Goal: Information Seeking & Learning: Find specific fact

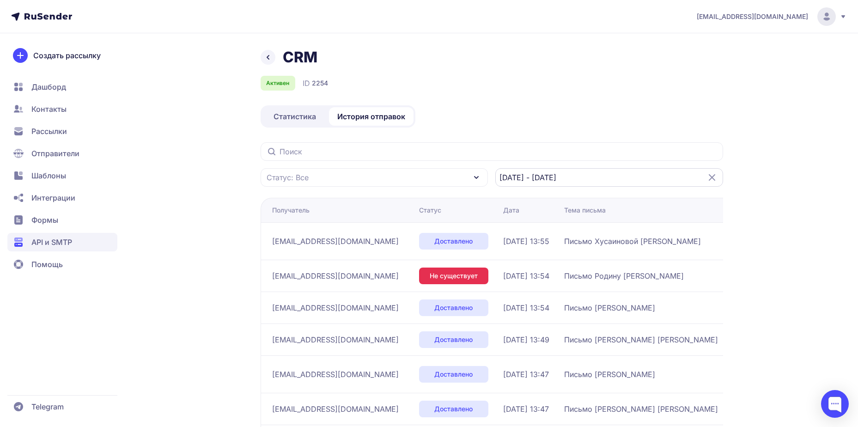
click at [596, 172] on input "[DATE] - [DATE]" at bounding box center [609, 177] width 228 height 18
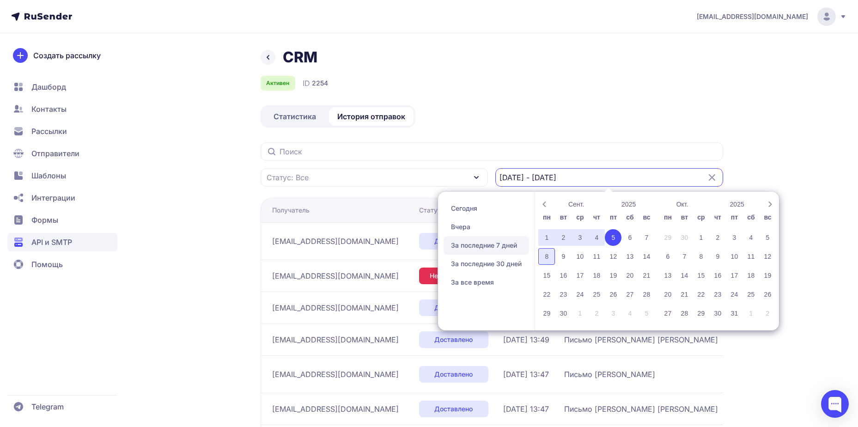
click at [548, 260] on div "8" at bounding box center [546, 256] width 17 height 17
click at [542, 134] on div "CRM Активен ID 2254 Статистика История отправок Статус: Все 26.06.2025 - 05.09.…" at bounding box center [492, 328] width 462 height 561
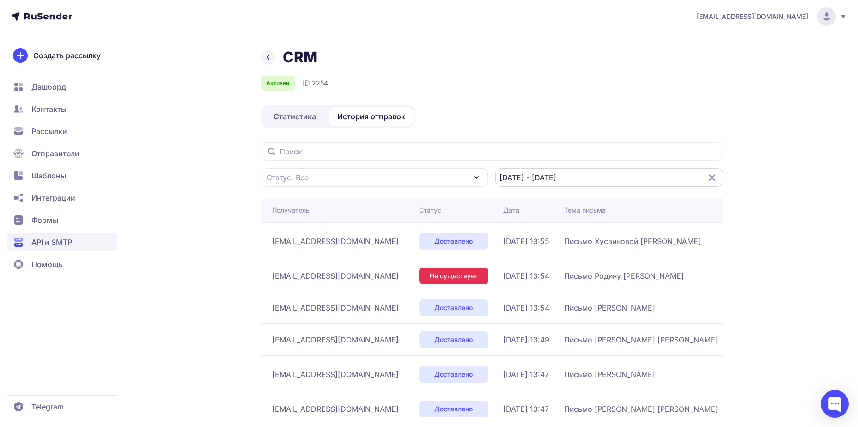
click at [569, 183] on input "26.06.2025 - 05.09.2025" at bounding box center [609, 177] width 228 height 18
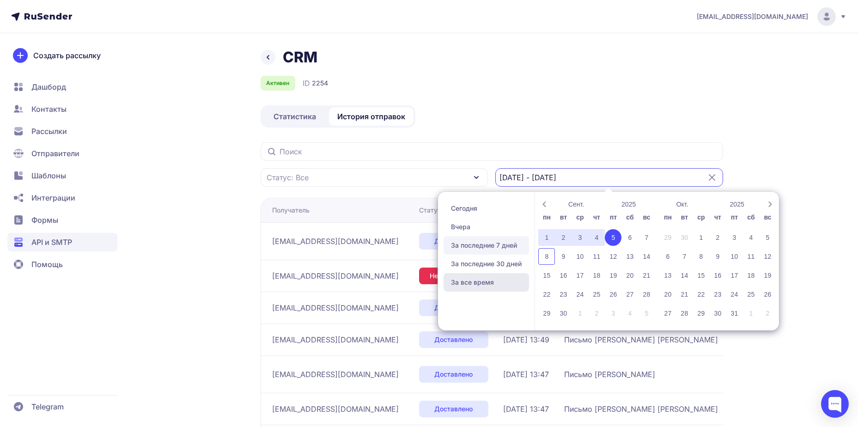
click at [475, 285] on span "За все время" at bounding box center [485, 282] width 85 height 18
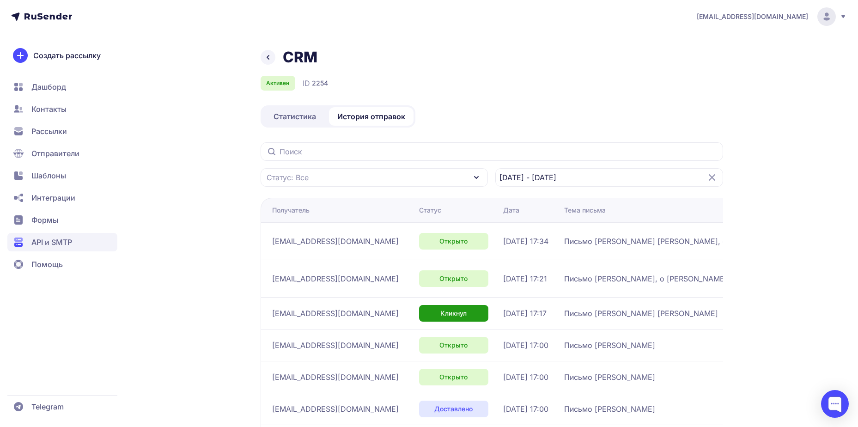
scroll to position [193, 0]
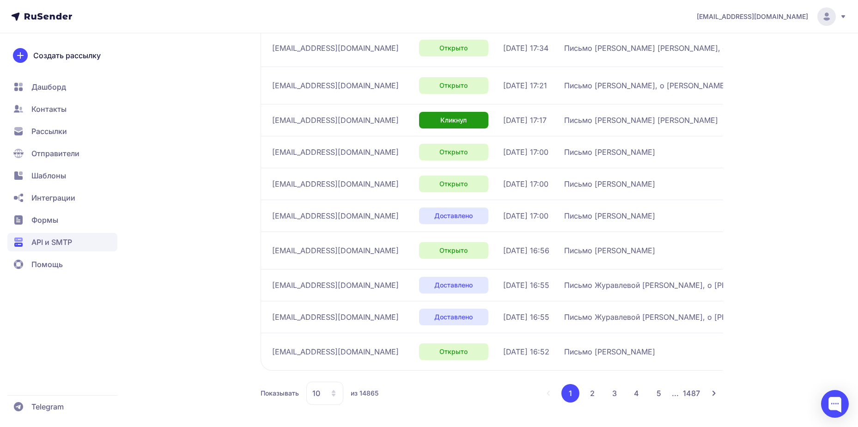
click at [331, 395] on icon at bounding box center [333, 392] width 7 height 7
click at [333, 371] on span "100" at bounding box center [362, 363] width 100 height 18
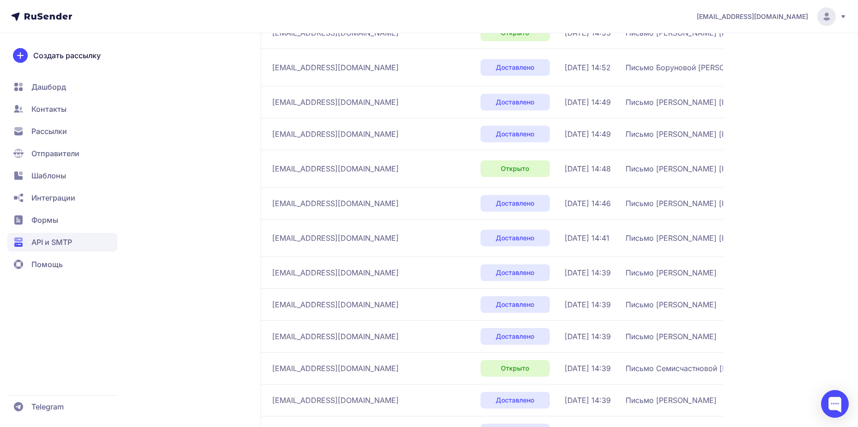
scroll to position [3223, 0]
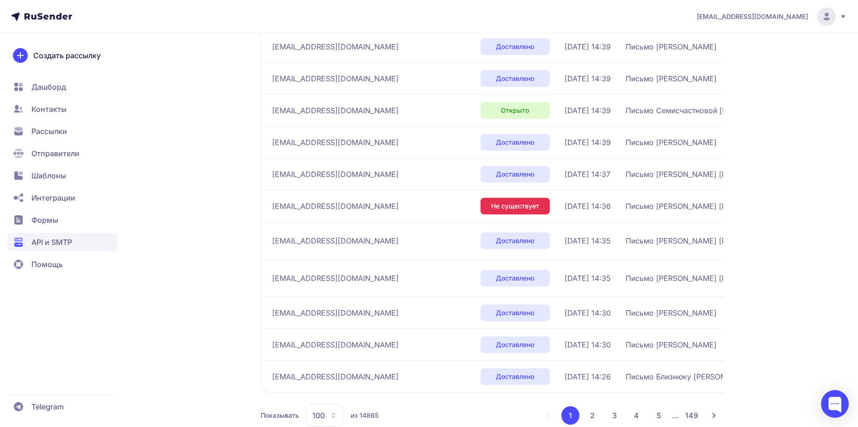
click at [593, 406] on button "2" at bounding box center [592, 415] width 18 height 18
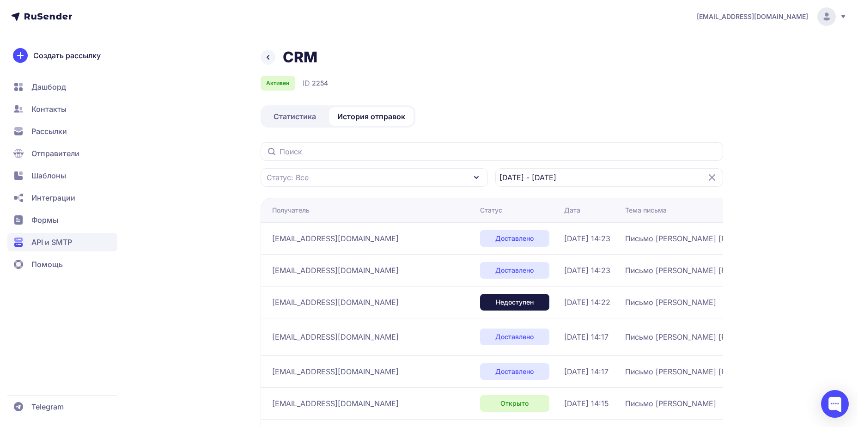
click at [594, 166] on div "Статус: Все 26.06.2025 - 05.09.2025" at bounding box center [492, 164] width 462 height 44
click at [594, 171] on input "26.06.2025 - 05.09.2025" at bounding box center [609, 177] width 228 height 18
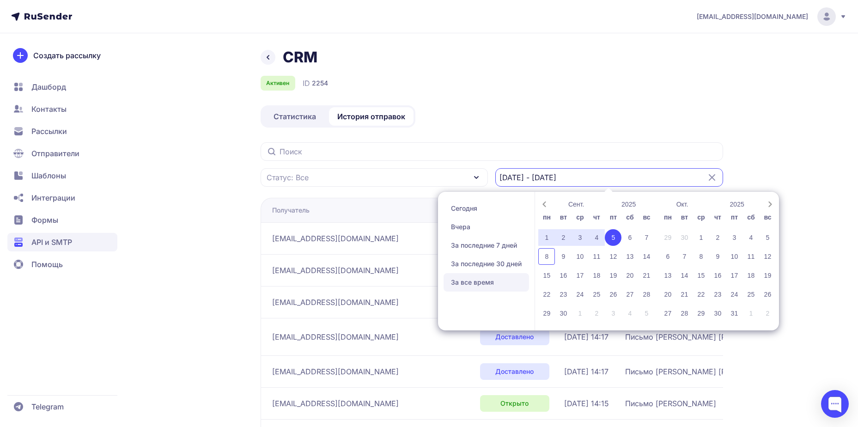
click at [472, 282] on span "За все время" at bounding box center [485, 282] width 85 height 18
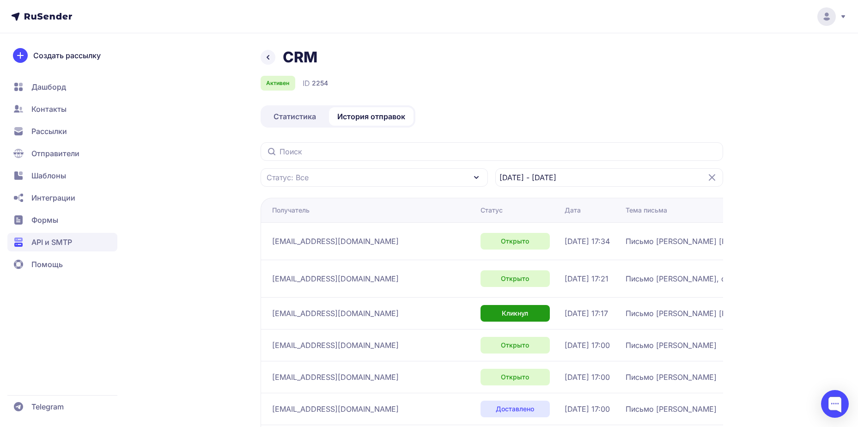
click at [714, 179] on icon at bounding box center [711, 177] width 11 height 11
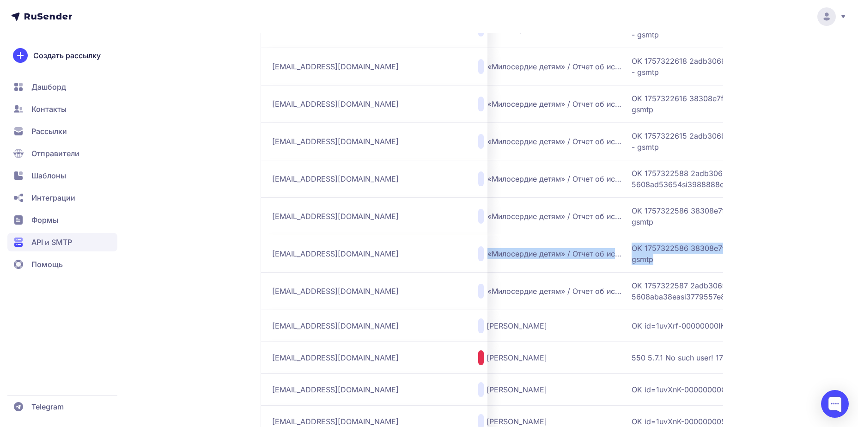
scroll to position [0, 327]
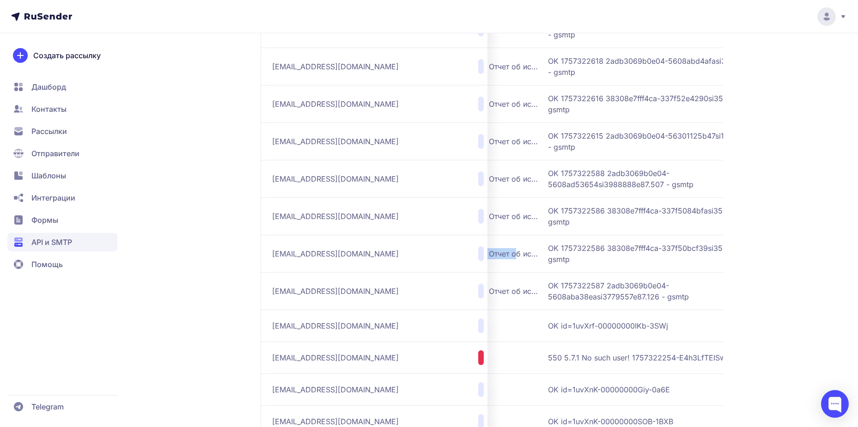
drag, startPoint x: 570, startPoint y: 253, endPoint x: 450, endPoint y: 254, distance: 120.1
click at [450, 254] on span "Благотворительный фонд «Милосердие детям» / Отчет об использовании благотворите…" at bounding box center [425, 253] width 231 height 11
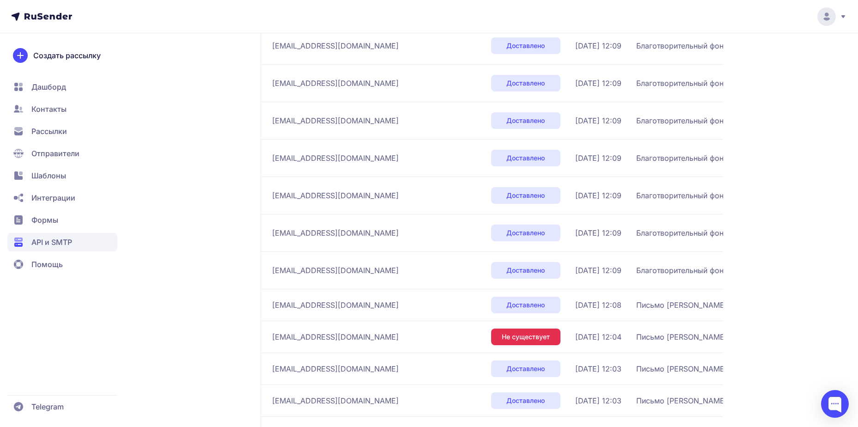
scroll to position [390, 0]
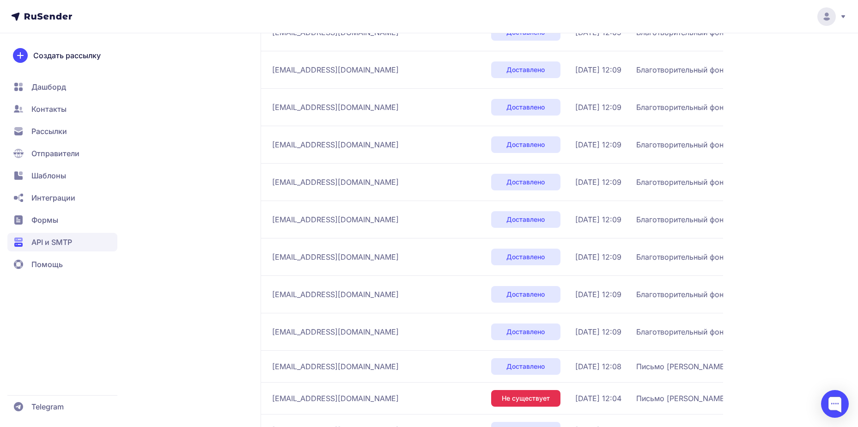
drag, startPoint x: 267, startPoint y: 68, endPoint x: 355, endPoint y: 73, distance: 87.4
click at [355, 73] on td "kiriltimoxov@gmail.com" at bounding box center [374, 69] width 227 height 37
copy span "kiriltimoxov@gmail.com"
click at [636, 144] on span "Благотворительный фонд «Милосердие детям» / Отчет об использовании благотворите…" at bounding box center [751, 144] width 231 height 11
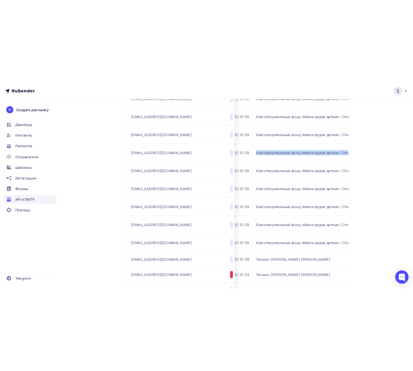
scroll to position [0, 199]
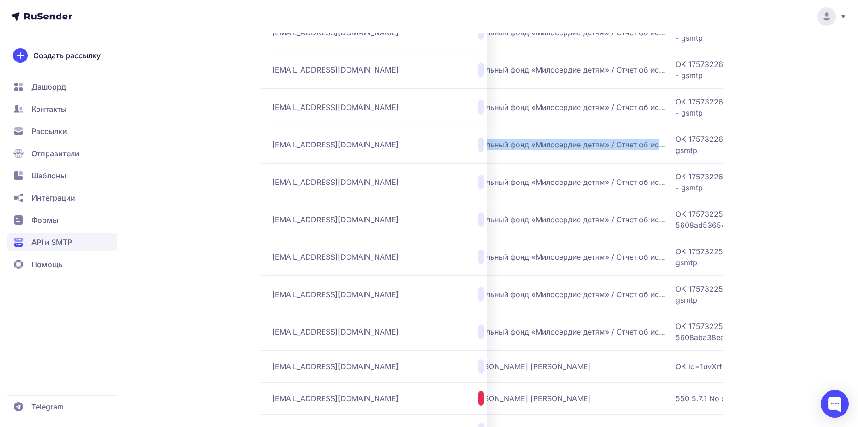
drag, startPoint x: 571, startPoint y: 144, endPoint x: 591, endPoint y: 144, distance: 20.3
click at [591, 144] on span "Благотворительный фонд «Милосердие детям» / Отчет об использовании благотворите…" at bounding box center [552, 144] width 231 height 11
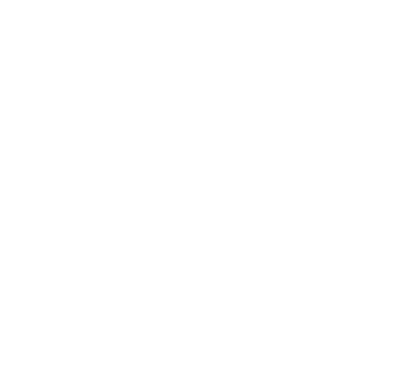
scroll to position [193, 0]
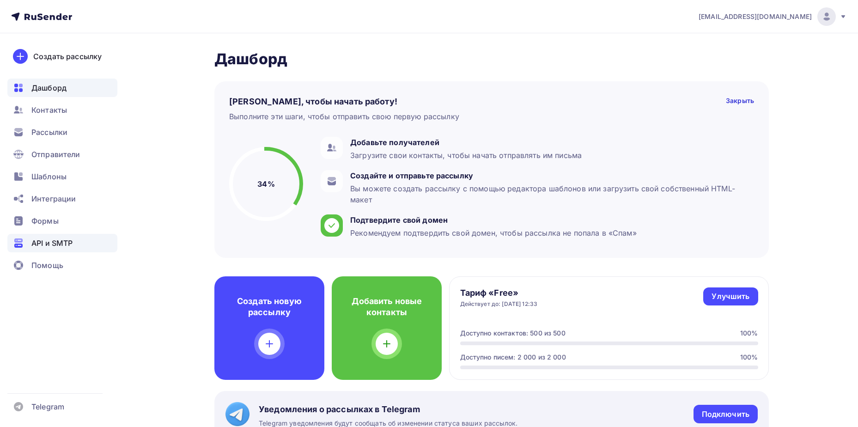
click at [63, 248] on span "API и SMTP" at bounding box center [51, 242] width 41 height 11
click at [68, 243] on span "API и SMTP" at bounding box center [51, 242] width 41 height 11
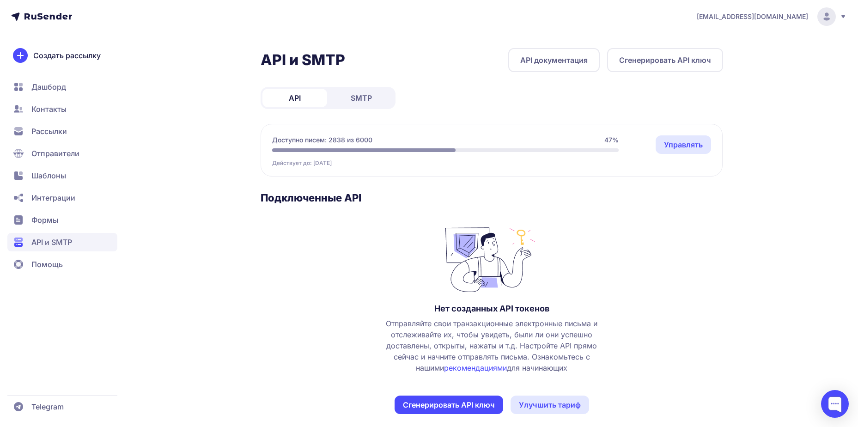
click at [358, 108] on div "API SMTP" at bounding box center [328, 98] width 135 height 22
click at [357, 100] on span "SMTP" at bounding box center [361, 97] width 21 height 11
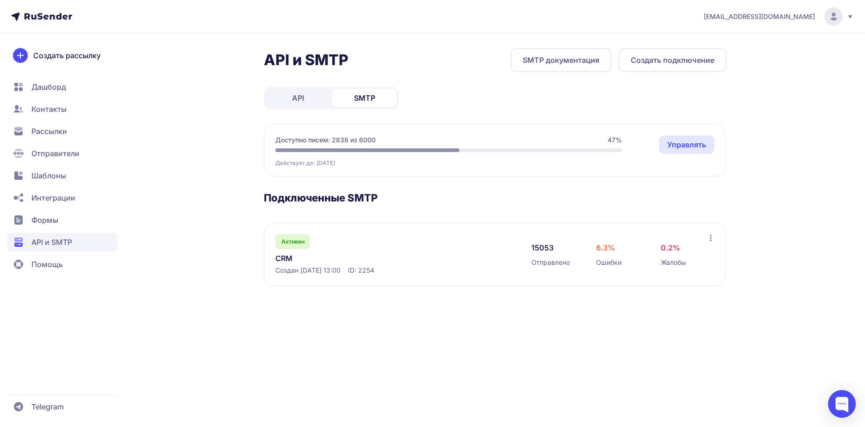
click at [308, 263] on link "CRM" at bounding box center [369, 258] width 189 height 11
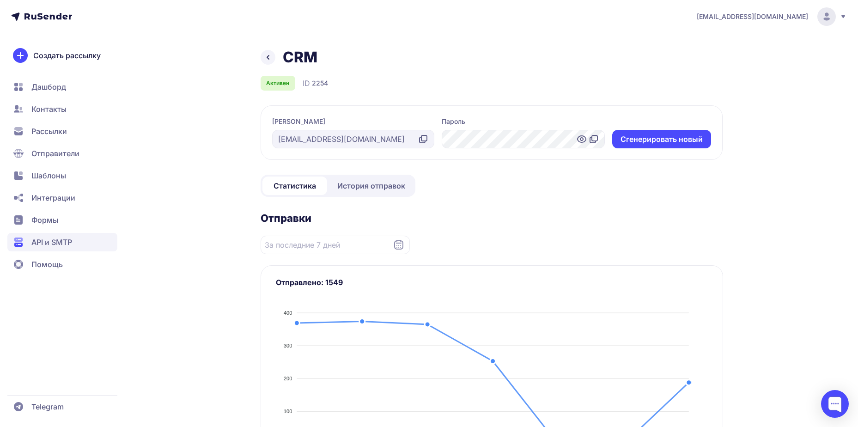
click at [371, 198] on div "CRM Активен ID 2254 Логин miloserdie@mirdetiam.ru Пароль Cгенерировать новый Ст…" at bounding box center [492, 417] width 462 height 739
click at [366, 189] on span "История отправок" at bounding box center [371, 185] width 68 height 11
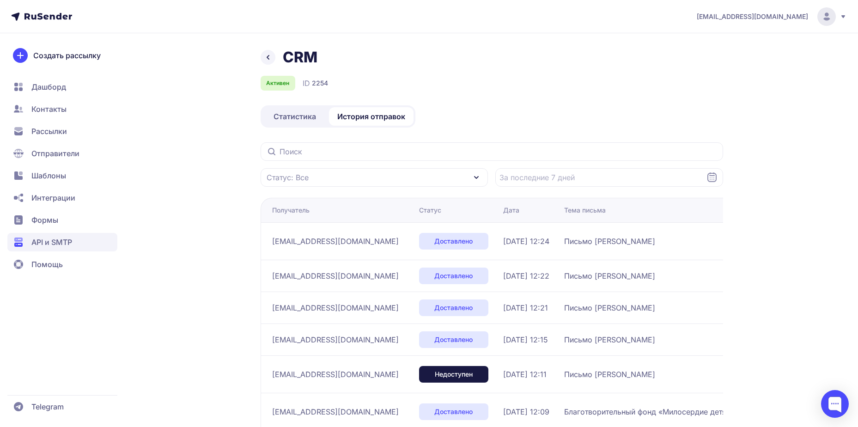
scroll to position [210, 0]
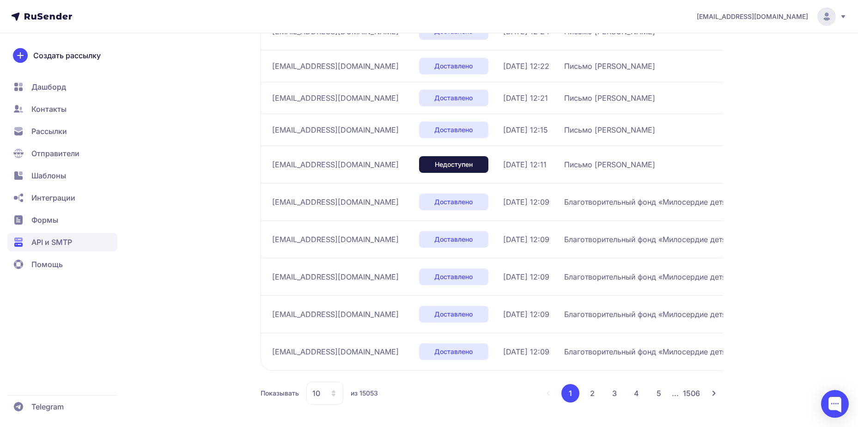
click at [333, 394] on icon at bounding box center [334, 393] width 4 height 6
click at [333, 361] on span "100" at bounding box center [362, 363] width 100 height 18
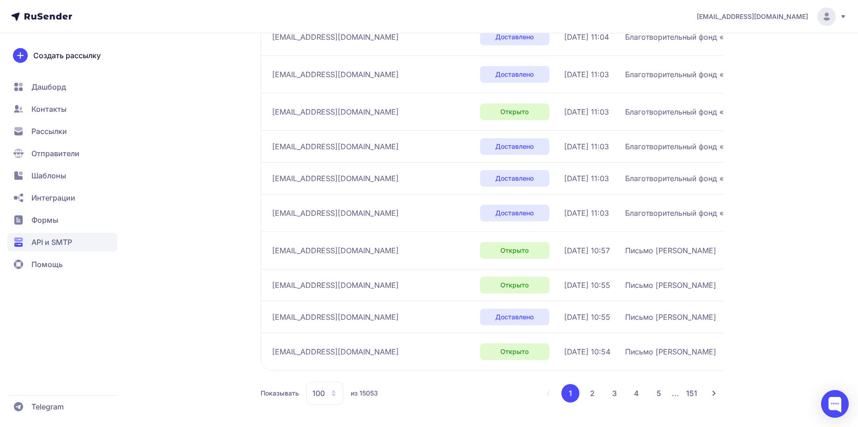
scroll to position [3367, 0]
click at [606, 396] on button "3" at bounding box center [614, 393] width 18 height 18
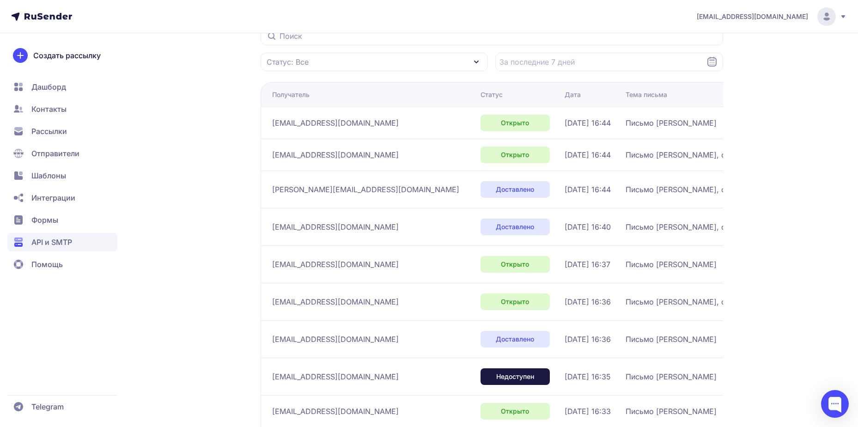
scroll to position [3206, 0]
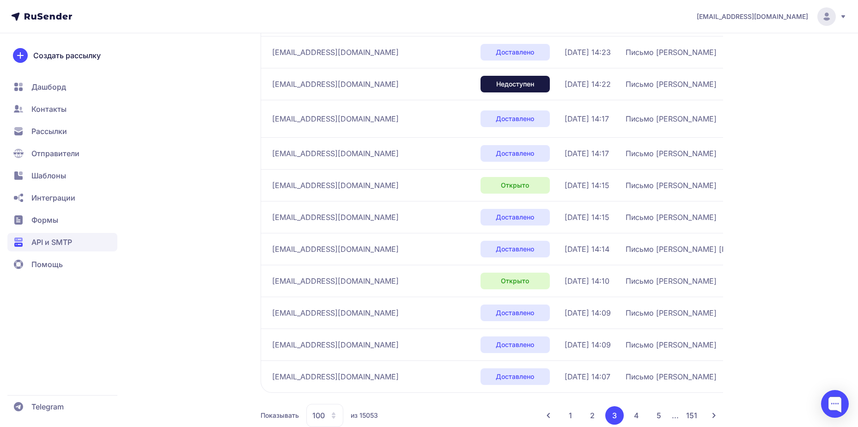
click at [595, 406] on button "2" at bounding box center [592, 415] width 18 height 18
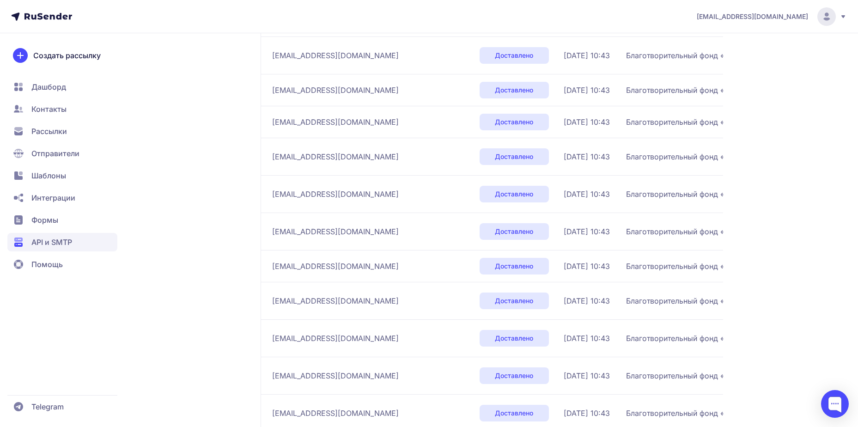
scroll to position [311, 0]
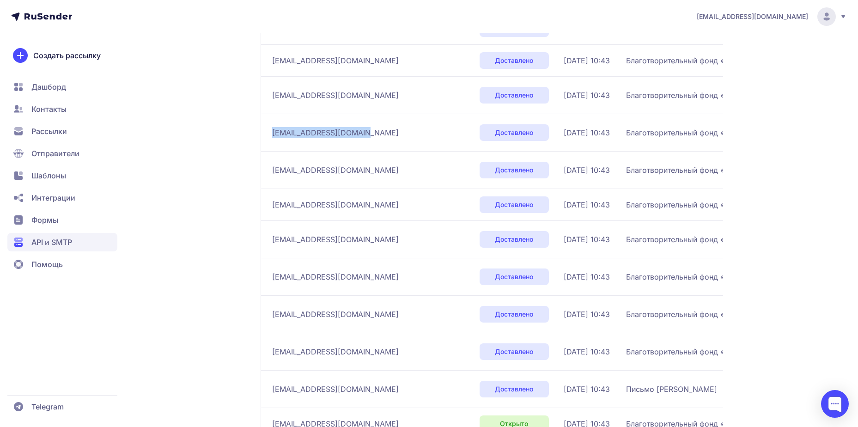
drag, startPoint x: 271, startPoint y: 131, endPoint x: 385, endPoint y: 135, distance: 114.6
click at [385, 135] on td "s.sokolov@nwladoga.com" at bounding box center [368, 132] width 215 height 37
copy span "s.sokolov@nwladoga.com"
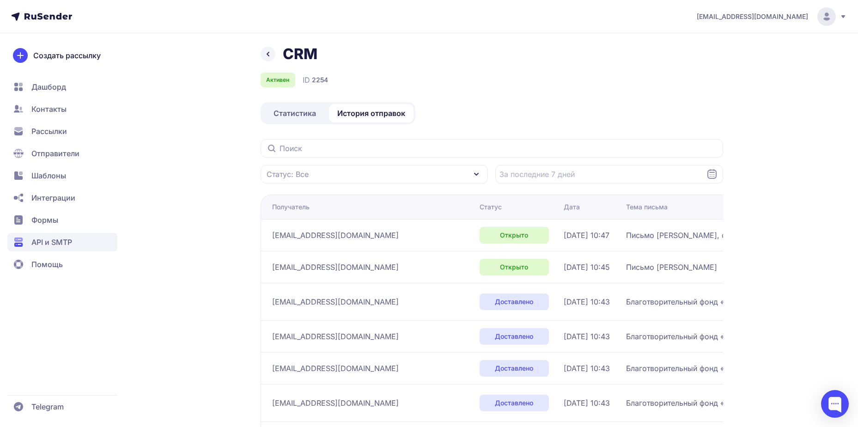
scroll to position [0, 0]
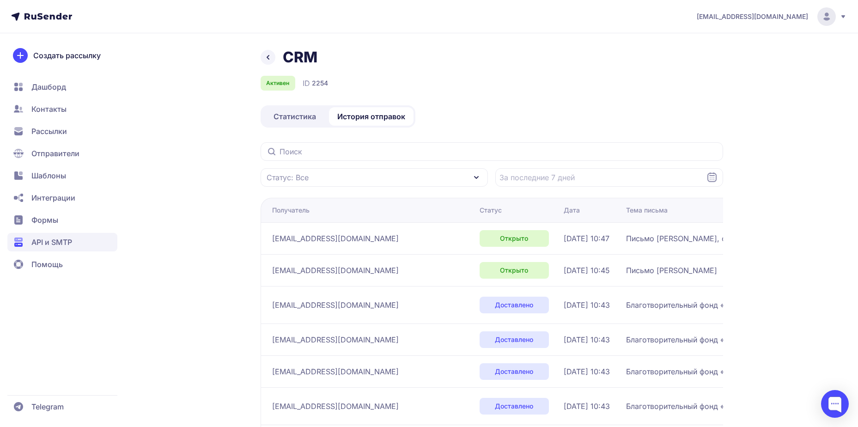
click at [322, 172] on div "Статус: Все" at bounding box center [375, 177] width 228 height 18
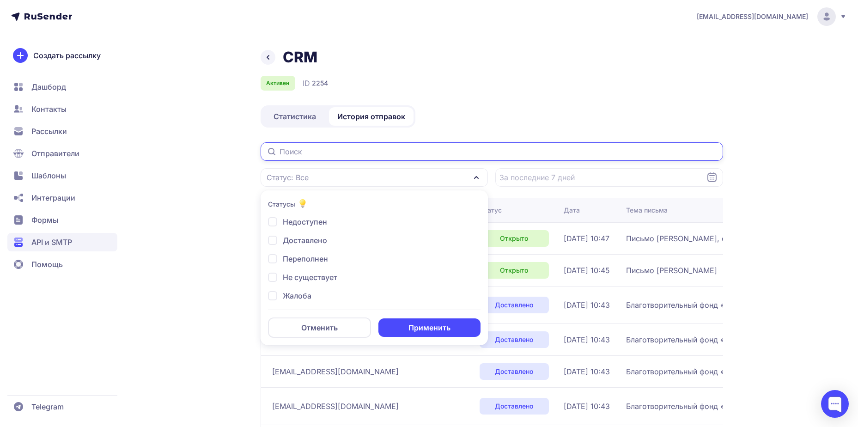
click at [318, 150] on input "text" at bounding box center [492, 151] width 462 height 18
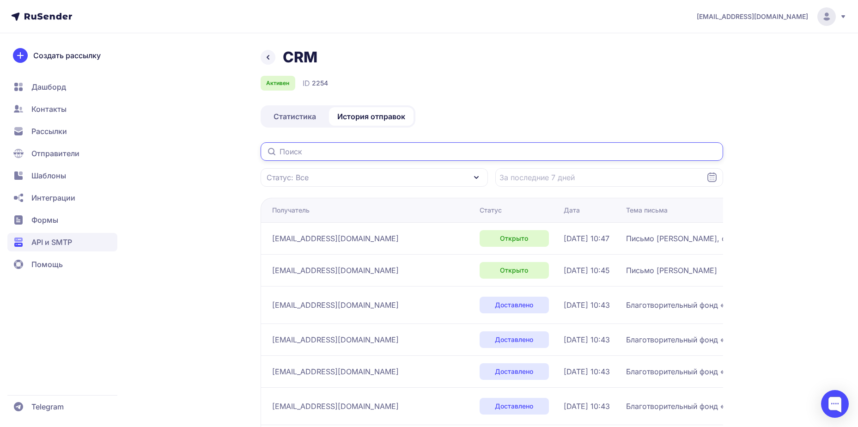
paste input "s.sokolov@nwladoga.com"
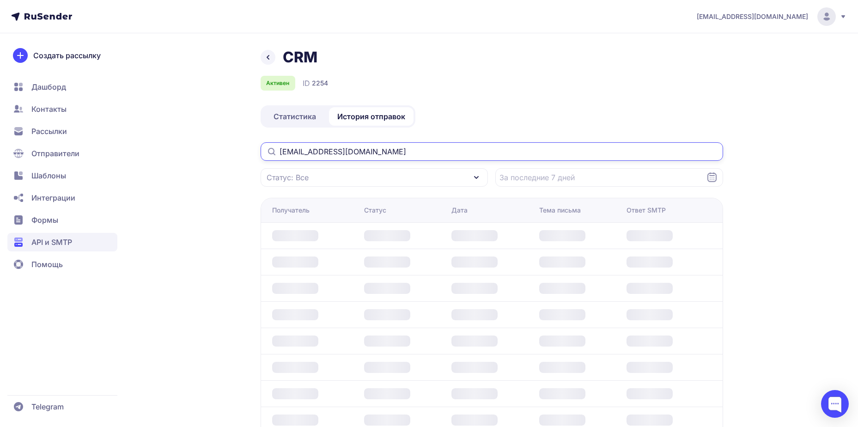
type input "s.sokolov@nwladoga.com"
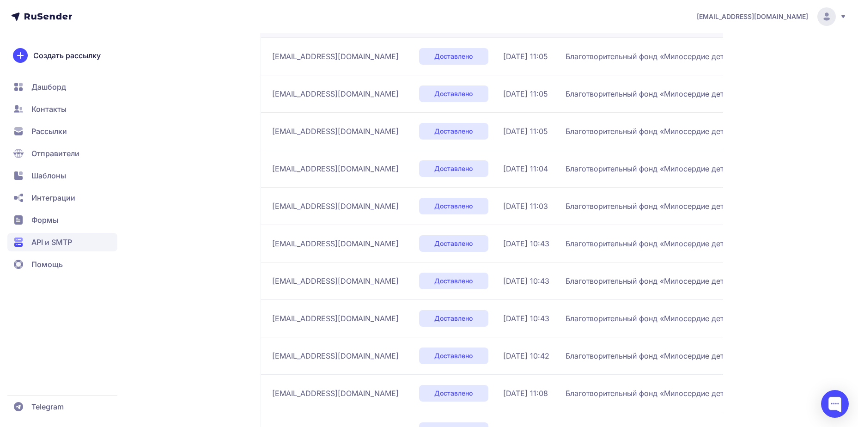
scroll to position [123, 0]
